Goal: Navigation & Orientation: Find specific page/section

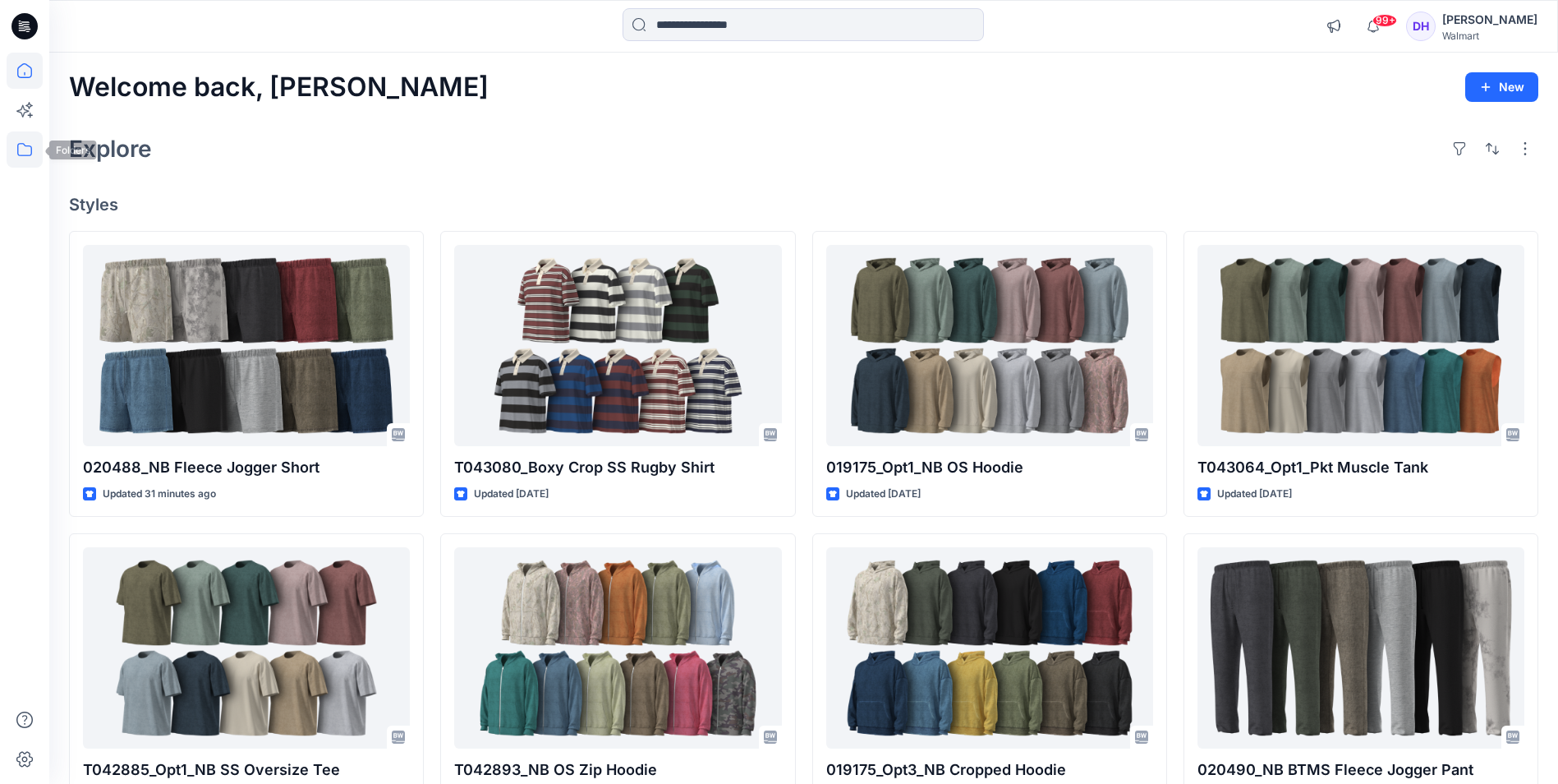
click at [21, 150] on icon at bounding box center [24, 149] width 36 height 36
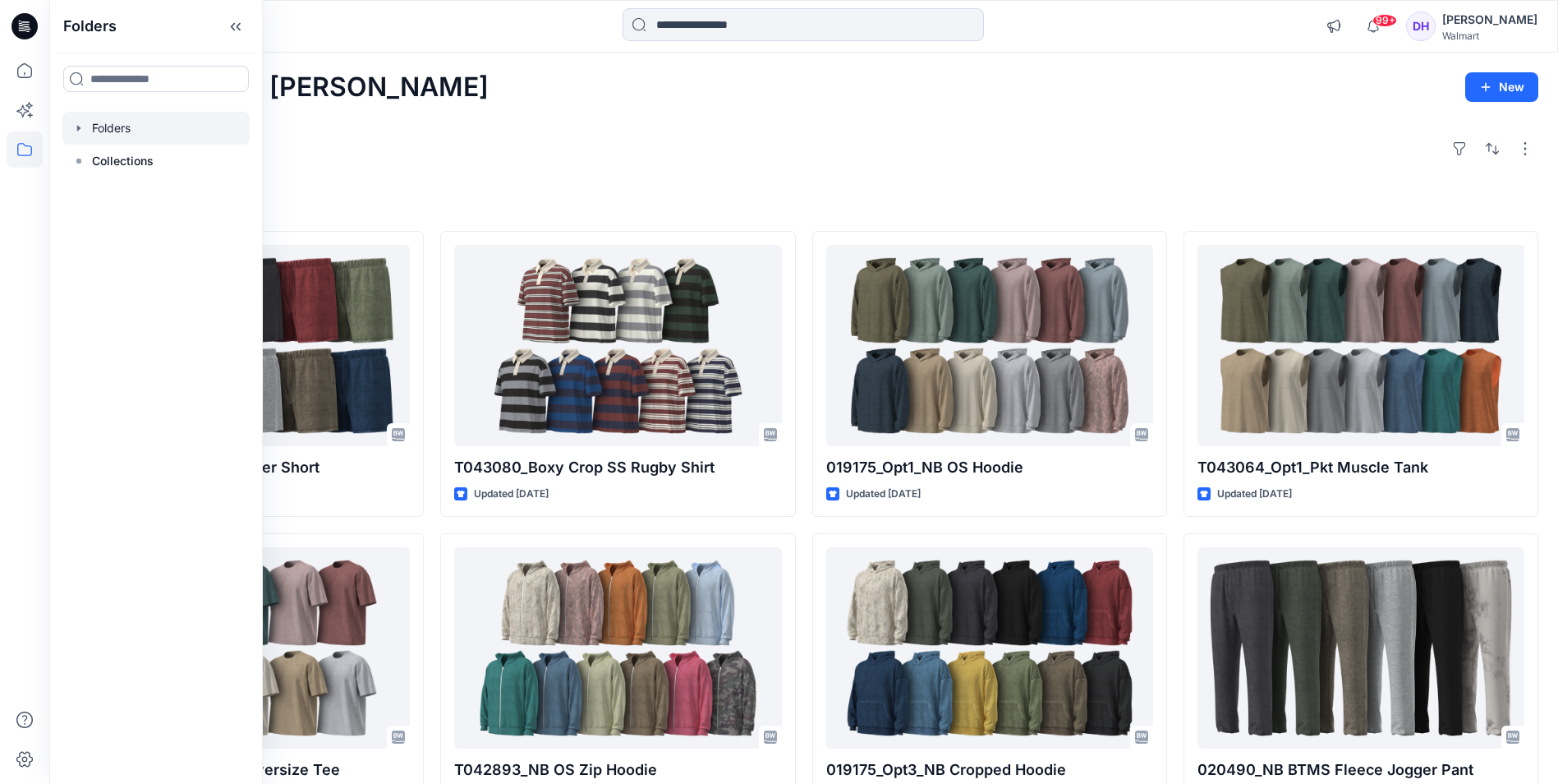
click at [124, 125] on div at bounding box center [157, 127] width 188 height 33
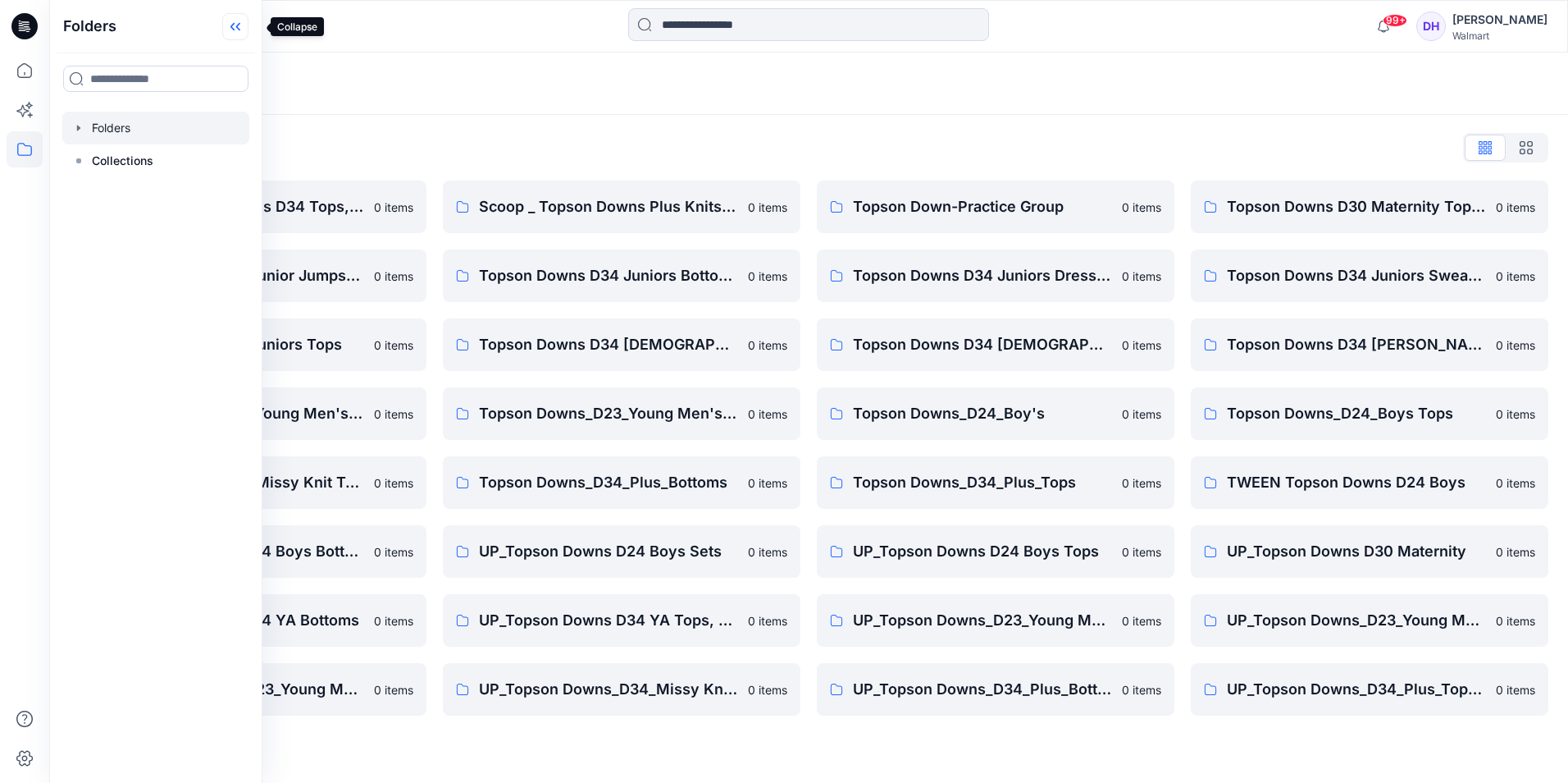
click at [248, 32] on icon at bounding box center [235, 27] width 26 height 27
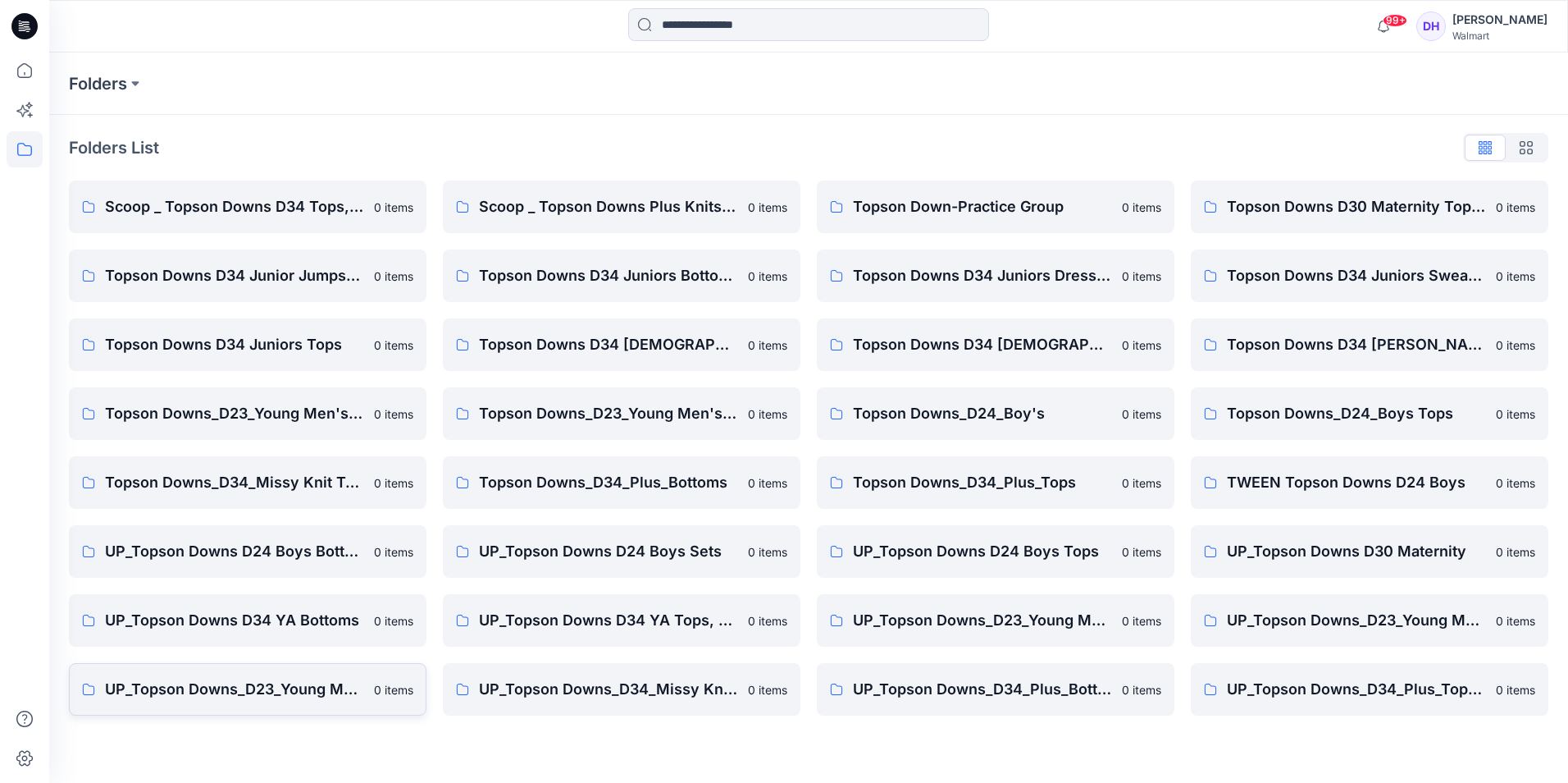
click at [305, 691] on p "UP_Topson Downs_D23_Young Men's Tops" at bounding box center [235, 688] width 259 height 23
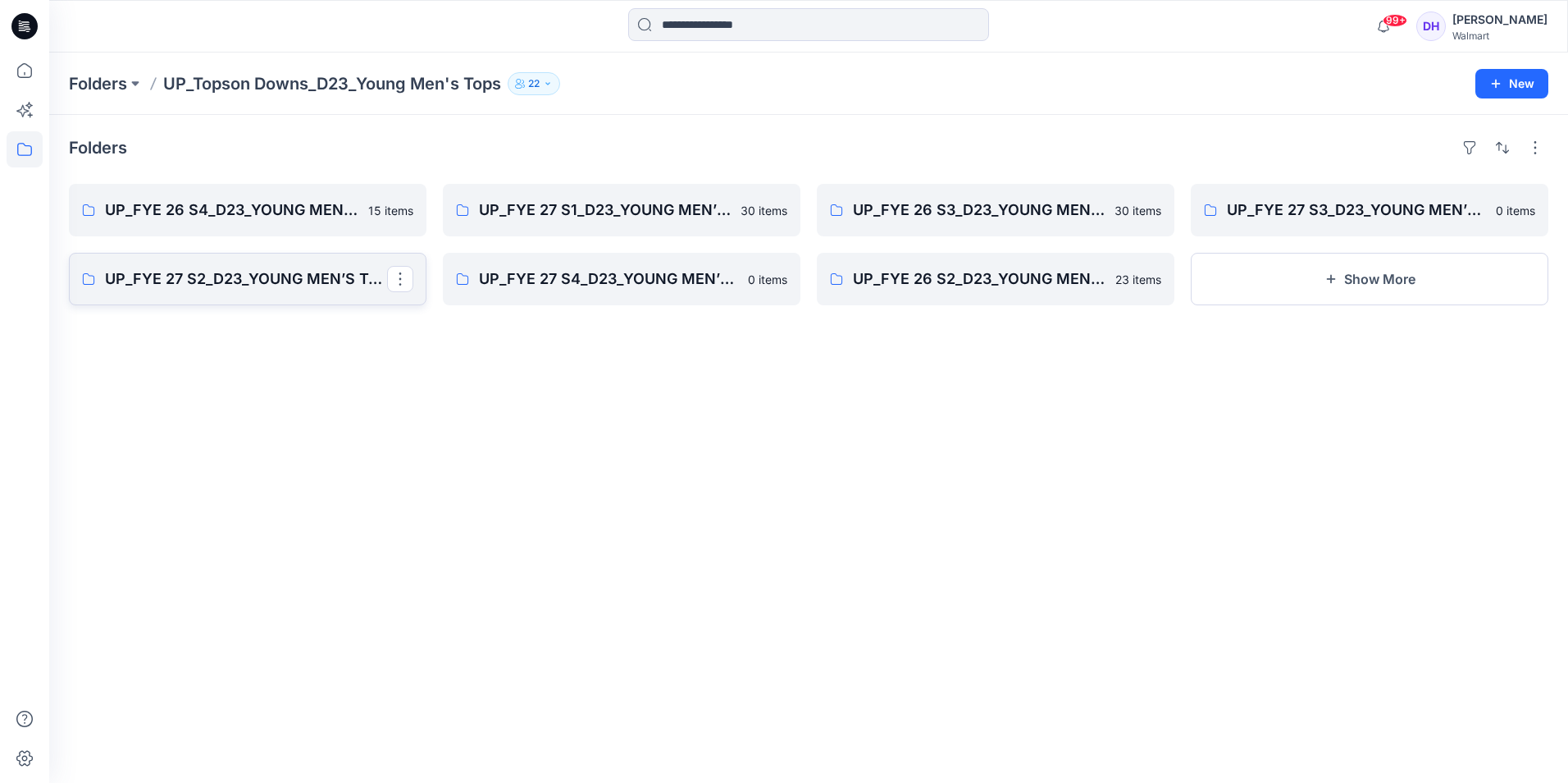
click at [232, 281] on p "UP_FYE 27 S2_D23_YOUNG MEN’S TOP TOPSON DOWNS" at bounding box center [246, 279] width 282 height 23
click at [238, 289] on p "UP_FYE 27 S2_D23_YOUNG MEN’S TOP TOPSON DOWNS" at bounding box center [246, 279] width 282 height 23
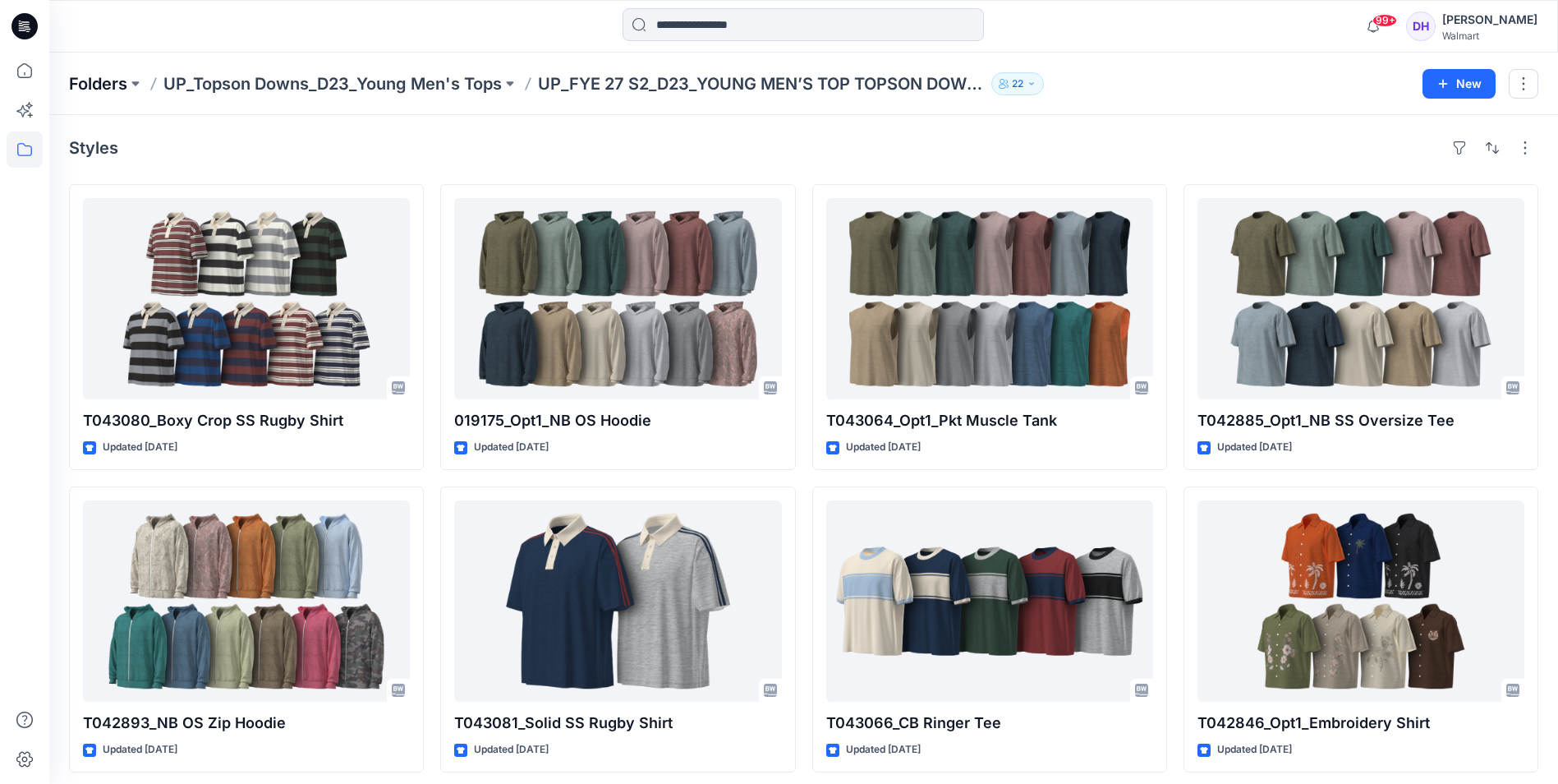
click at [106, 85] on p "Folders" at bounding box center [98, 83] width 59 height 23
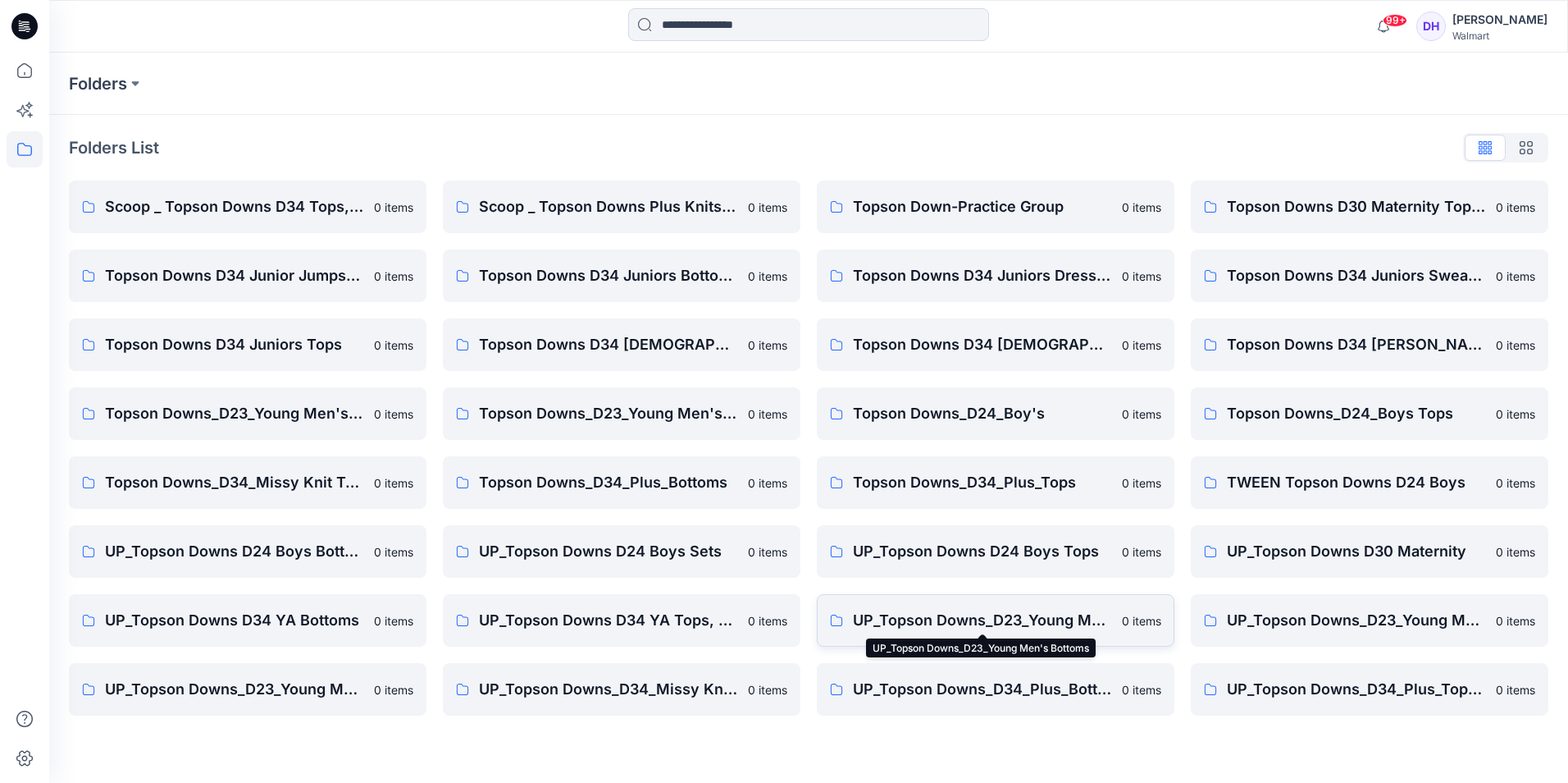
click at [1055, 621] on p "UP_Topson Downs_D23_Young Men's Bottoms" at bounding box center [983, 620] width 259 height 23
